Goal: Task Accomplishment & Management: Use online tool/utility

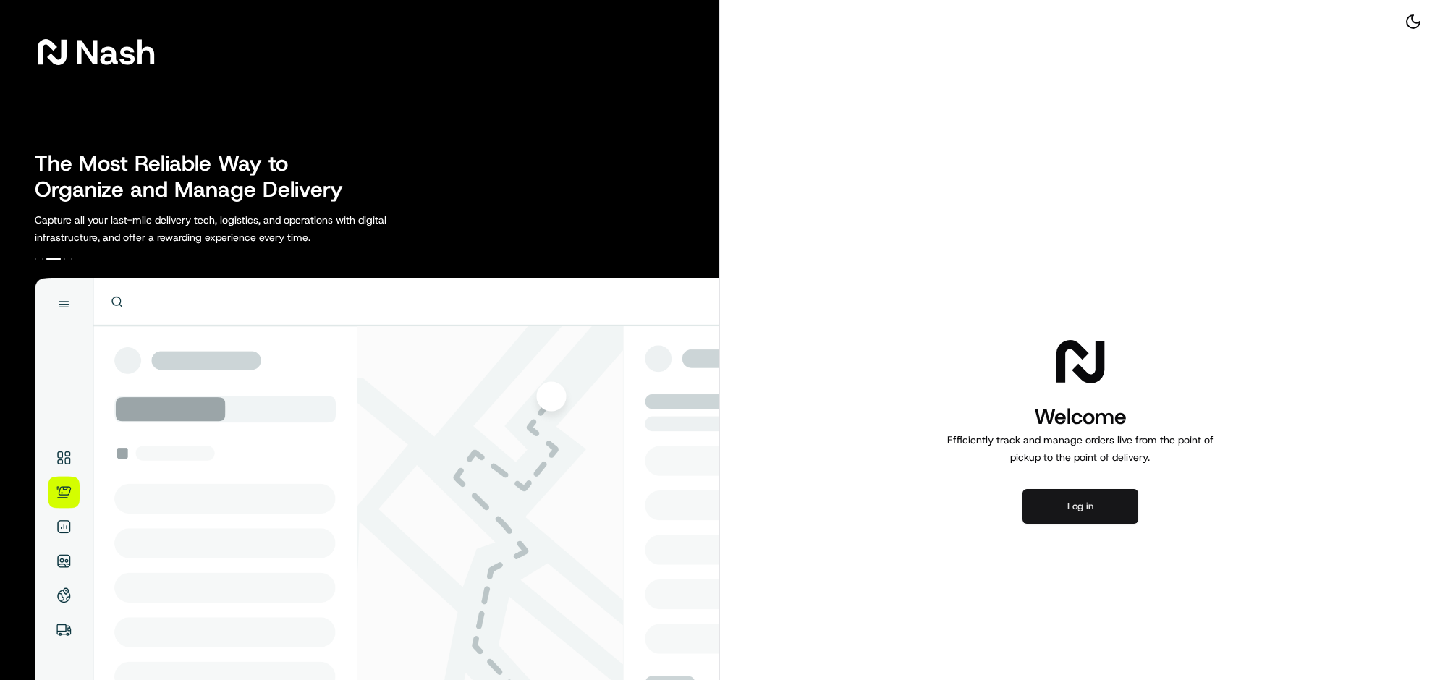
click at [1054, 524] on button "Log in" at bounding box center [1081, 506] width 116 height 35
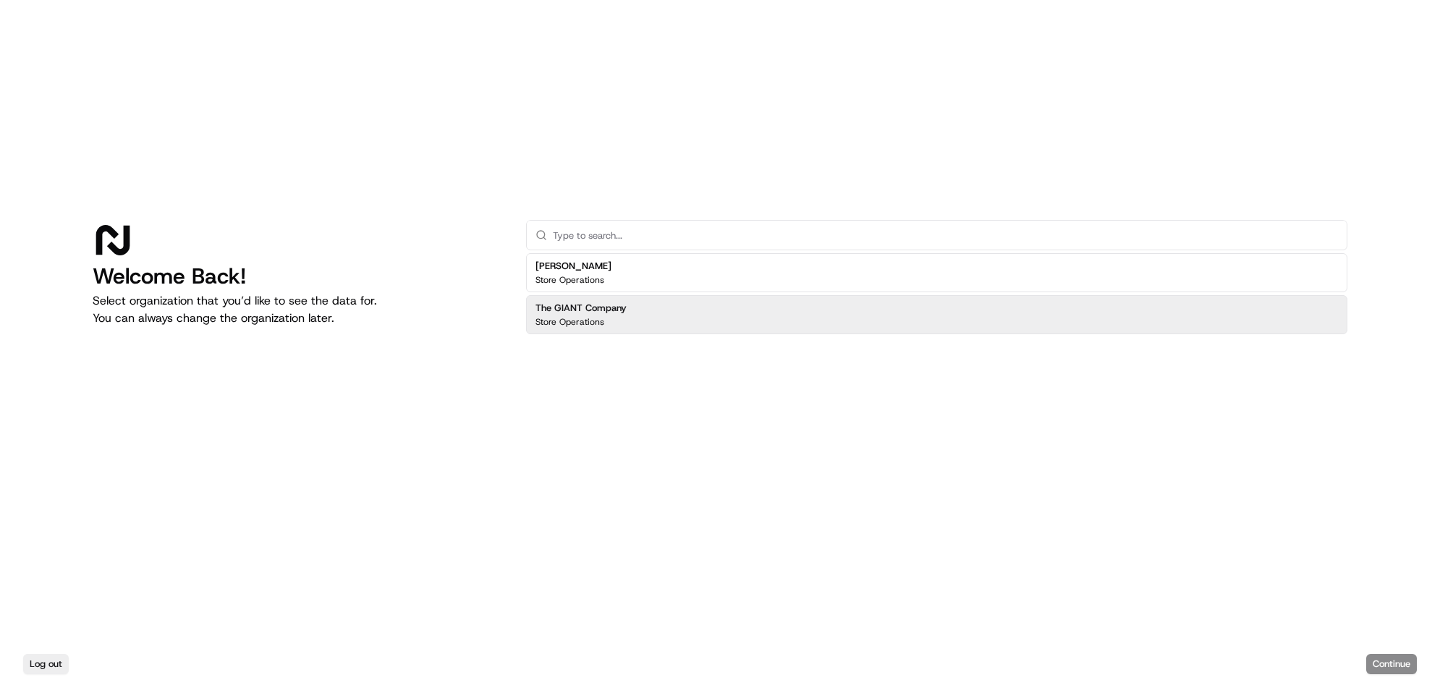
click at [604, 317] on p "Store Operations" at bounding box center [570, 322] width 69 height 12
click at [1367, 654] on button "Continue" at bounding box center [1392, 664] width 51 height 20
